Goal: Task Accomplishment & Management: Use online tool/utility

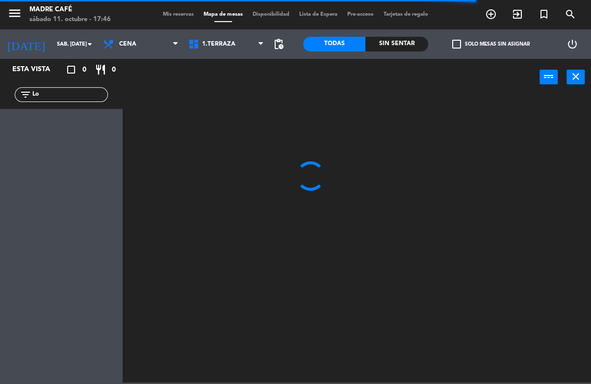
type input "L"
click at [473, 87] on div "power_input close" at bounding box center [331, 77] width 417 height 37
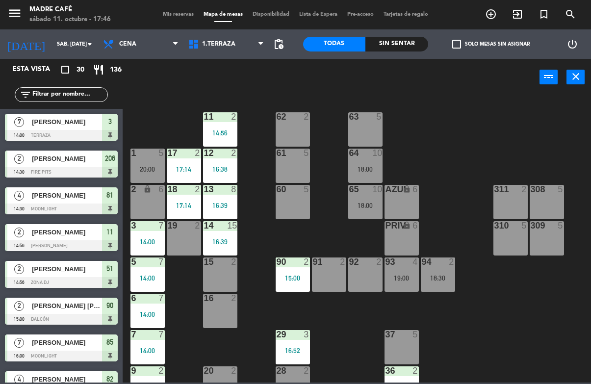
click at [413, 42] on div "Sin sentar" at bounding box center [396, 44] width 63 height 15
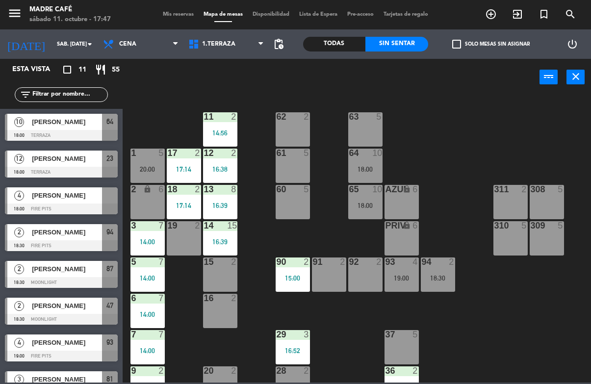
click at [78, 161] on span "[PERSON_NAME]" at bounding box center [67, 159] width 70 height 10
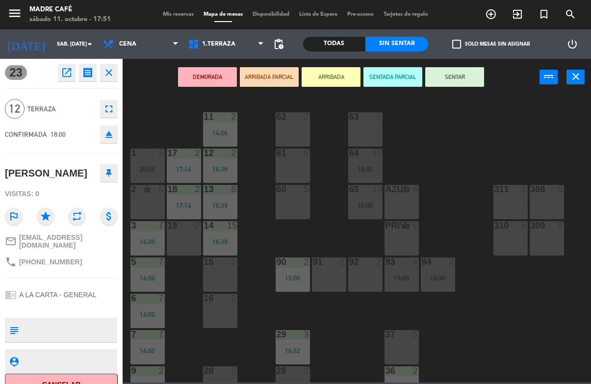
click at [331, 85] on button "ARRIBADA" at bounding box center [331, 77] width 59 height 20
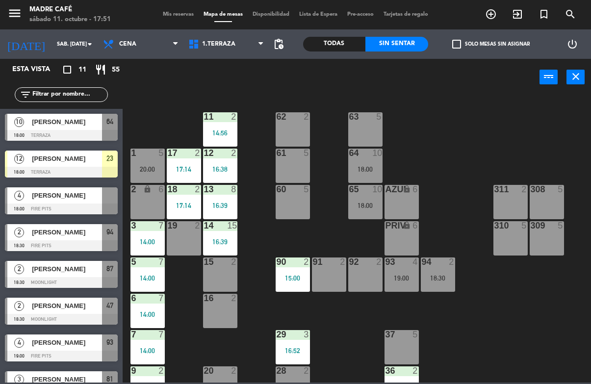
click at [507, 128] on div "11 2 14:56 63 5 62 2 12 2 16:38 1 5 20:00 61 5 64 10 18:00 17 2 17:14 13 8 16:3…" at bounding box center [359, 239] width 462 height 288
click at [66, 130] on div at bounding box center [61, 135] width 113 height 11
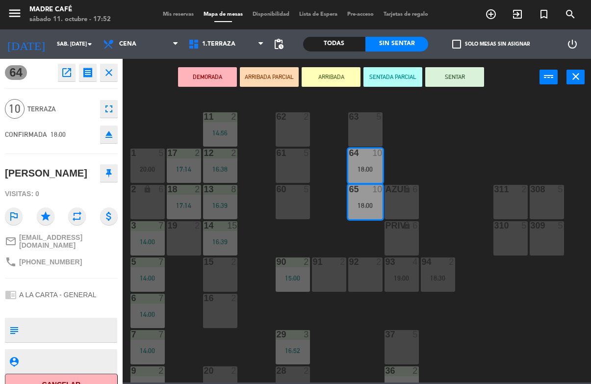
click at [201, 77] on button "DEMORADA" at bounding box center [207, 77] width 59 height 20
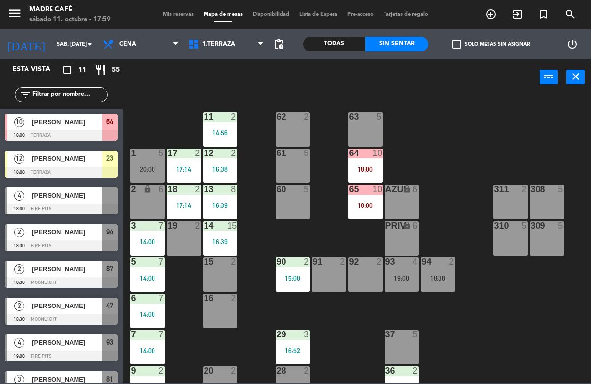
click at [516, 19] on icon "exit_to_app" at bounding box center [518, 14] width 12 height 12
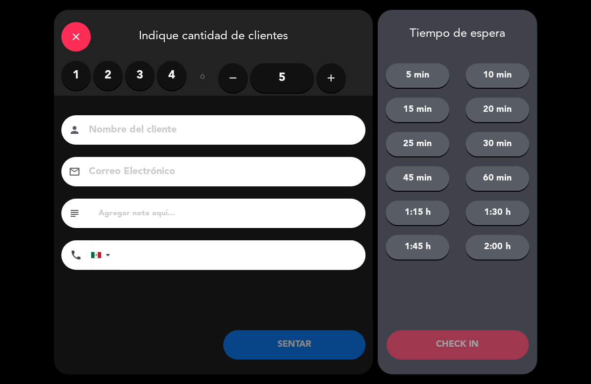
click at [331, 82] on icon "add" at bounding box center [331, 78] width 12 height 12
click at [327, 83] on icon "add" at bounding box center [331, 78] width 12 height 12
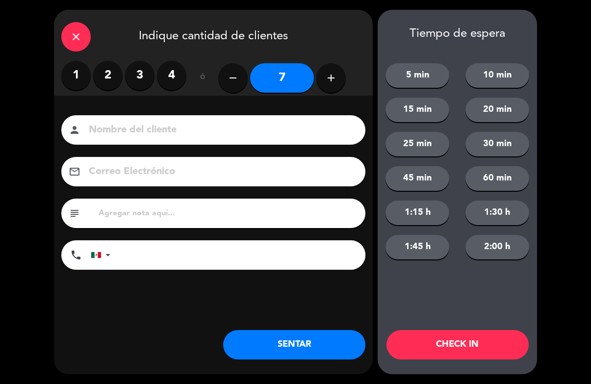
click at [328, 84] on button "add" at bounding box center [330, 77] width 29 height 29
click at [331, 83] on icon "add" at bounding box center [331, 78] width 12 height 12
click at [327, 82] on icon "add" at bounding box center [331, 78] width 12 height 12
click at [335, 79] on icon "add" at bounding box center [331, 78] width 12 height 12
click at [339, 74] on button "add" at bounding box center [330, 77] width 29 height 29
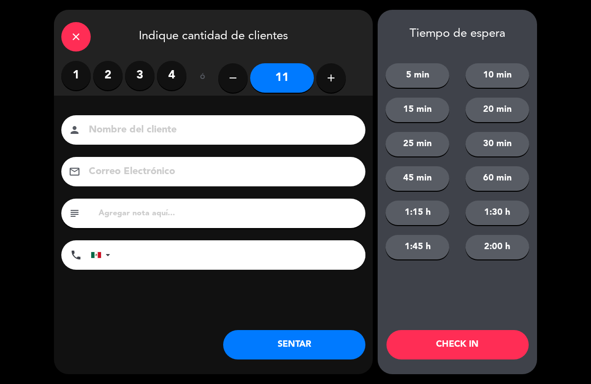
type input "12"
click at [450, 337] on button "CHECK IN" at bounding box center [457, 344] width 142 height 29
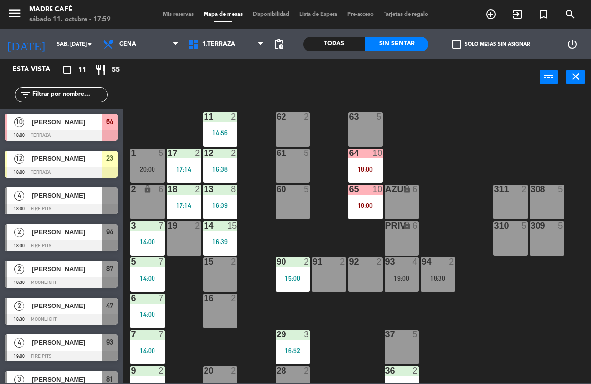
click at [517, 19] on icon "exit_to_app" at bounding box center [518, 14] width 12 height 12
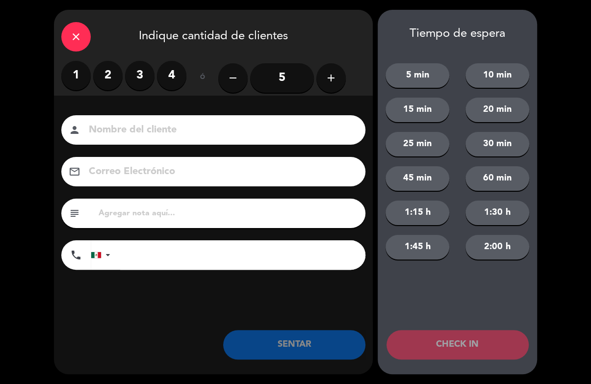
click at [339, 86] on button "add" at bounding box center [330, 77] width 29 height 29
click at [340, 86] on button "add" at bounding box center [330, 77] width 29 height 29
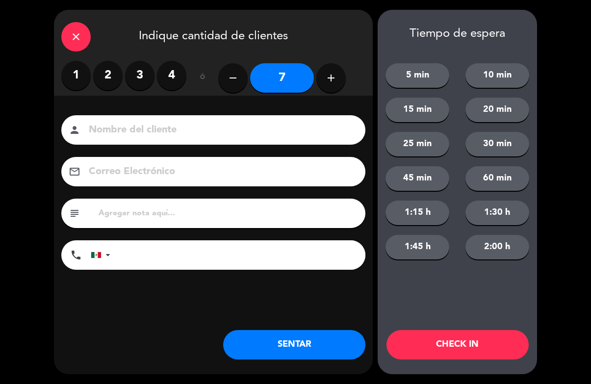
click at [332, 86] on button "add" at bounding box center [330, 77] width 29 height 29
click at [329, 83] on icon "add" at bounding box center [331, 78] width 12 height 12
click at [328, 77] on icon "add" at bounding box center [331, 78] width 12 height 12
click at [329, 78] on icon "add" at bounding box center [331, 78] width 12 height 12
click at [239, 79] on button "remove" at bounding box center [232, 77] width 29 height 29
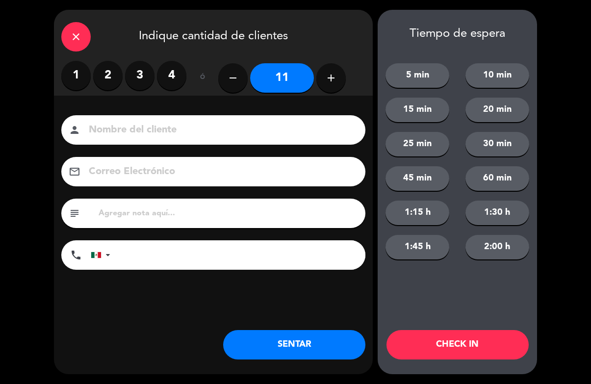
type input "10"
click at [468, 342] on button "CHECK IN" at bounding box center [457, 344] width 142 height 29
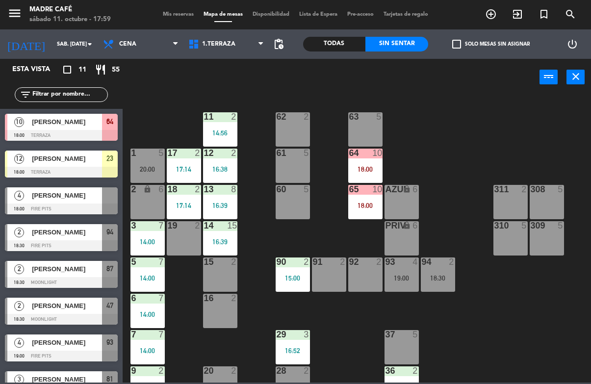
click at [516, 18] on icon "exit_to_app" at bounding box center [518, 14] width 12 height 12
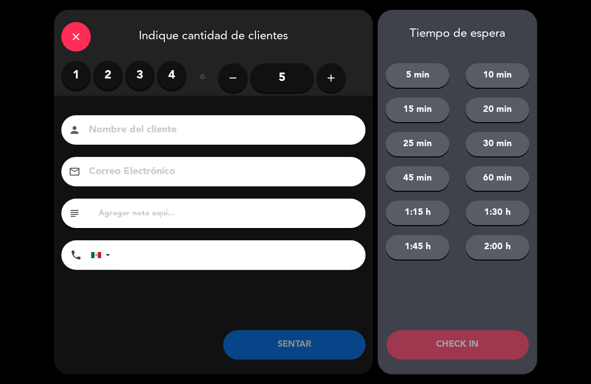
click at [335, 85] on button "add" at bounding box center [330, 77] width 29 height 29
click at [333, 85] on button "add" at bounding box center [330, 77] width 29 height 29
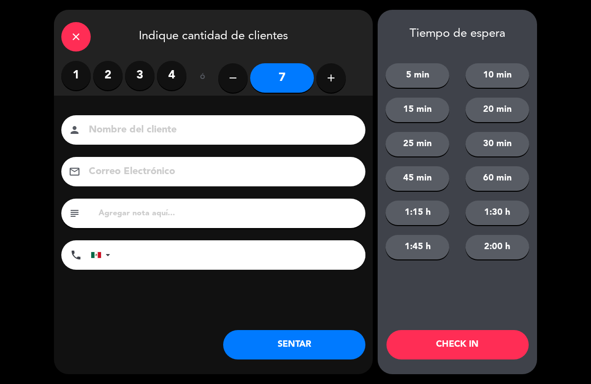
click at [335, 84] on button "add" at bounding box center [330, 77] width 29 height 29
click at [333, 85] on button "add" at bounding box center [330, 77] width 29 height 29
click at [336, 81] on icon "add" at bounding box center [331, 78] width 12 height 12
click at [234, 77] on icon "remove" at bounding box center [233, 78] width 12 height 12
type input "9"
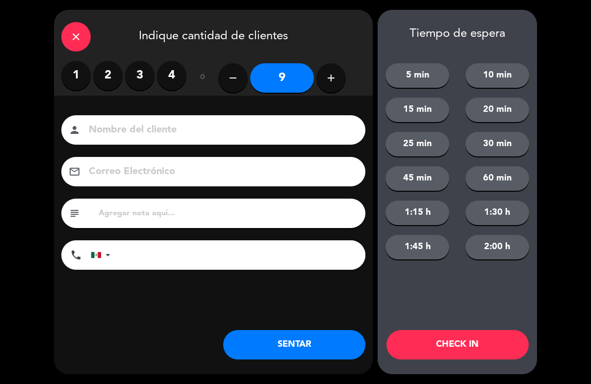
click at [464, 342] on button "CHECK IN" at bounding box center [457, 344] width 142 height 29
